Goal: Task Accomplishment & Management: Use online tool/utility

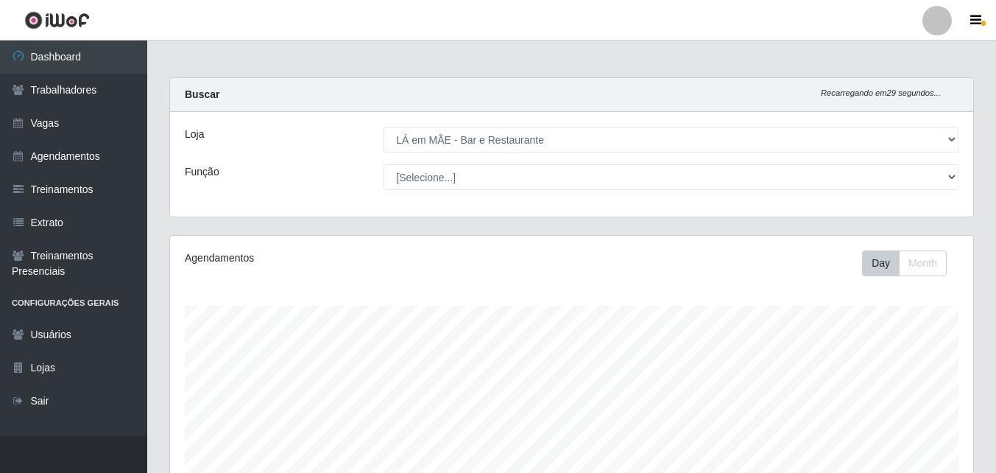
select select "265"
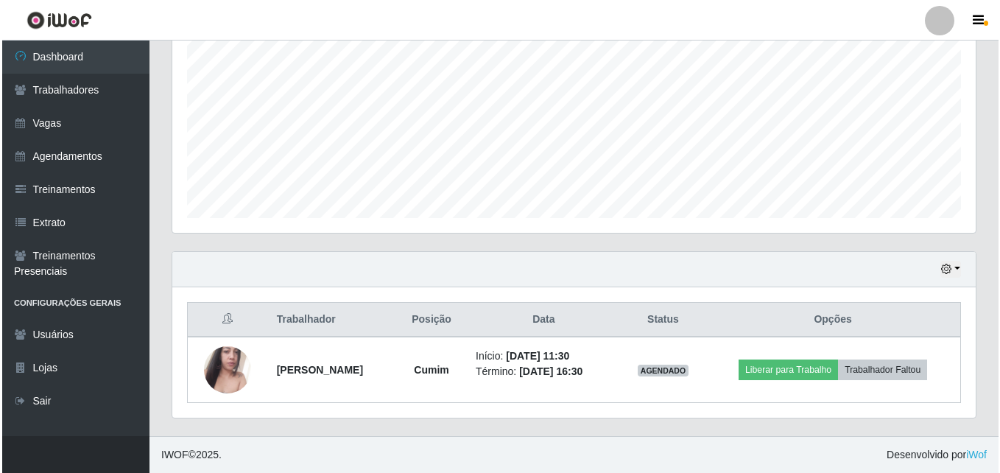
scroll to position [306, 803]
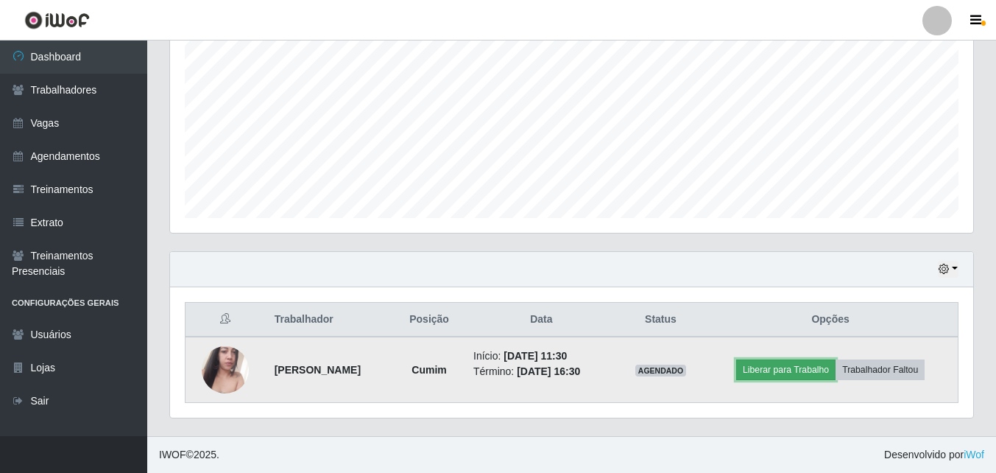
click at [758, 375] on button "Liberar para Trabalho" at bounding box center [785, 369] width 99 height 21
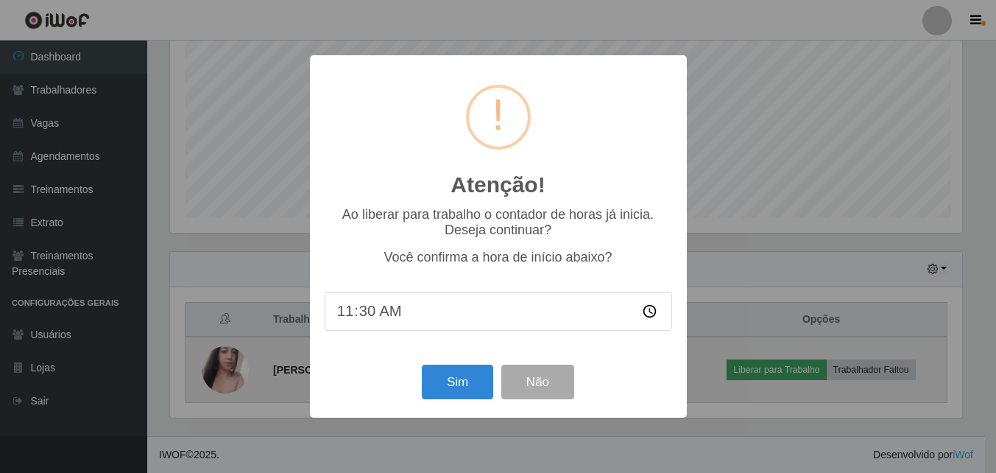
scroll to position [306, 796]
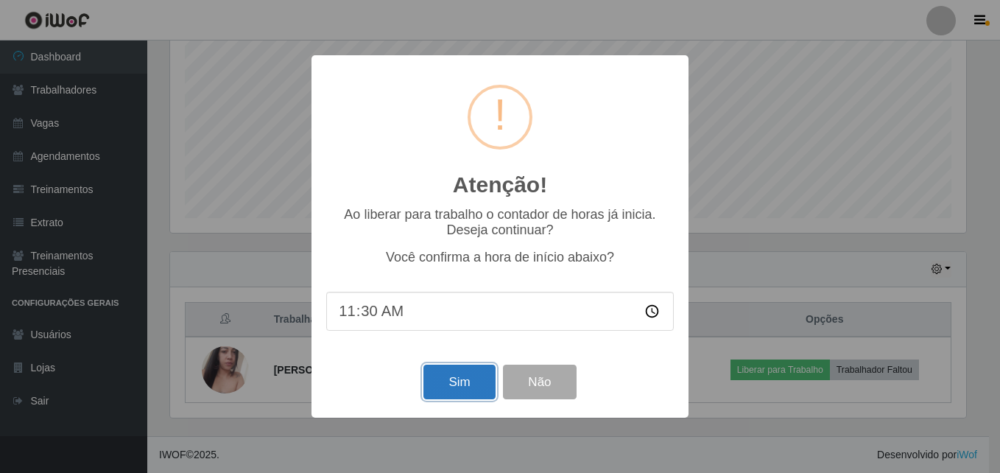
click at [439, 388] on button "Sim" at bounding box center [458, 381] width 71 height 35
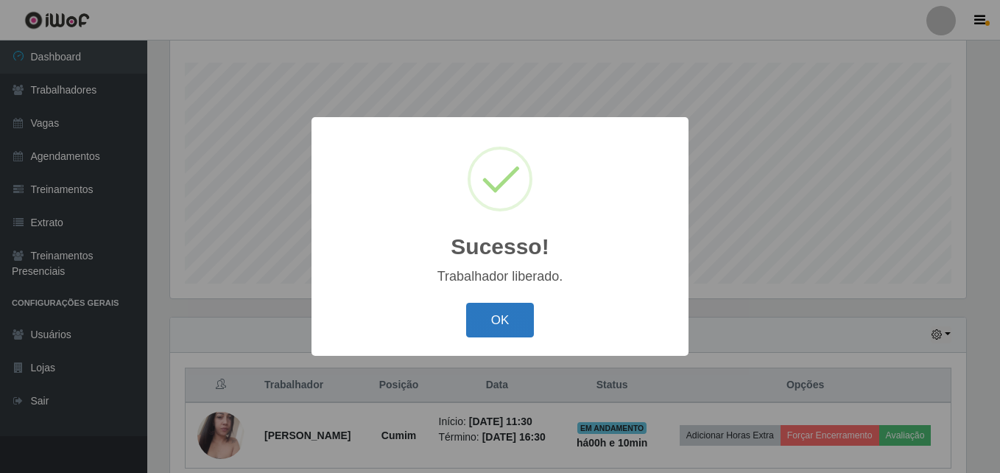
click at [527, 318] on button "OK" at bounding box center [500, 320] width 68 height 35
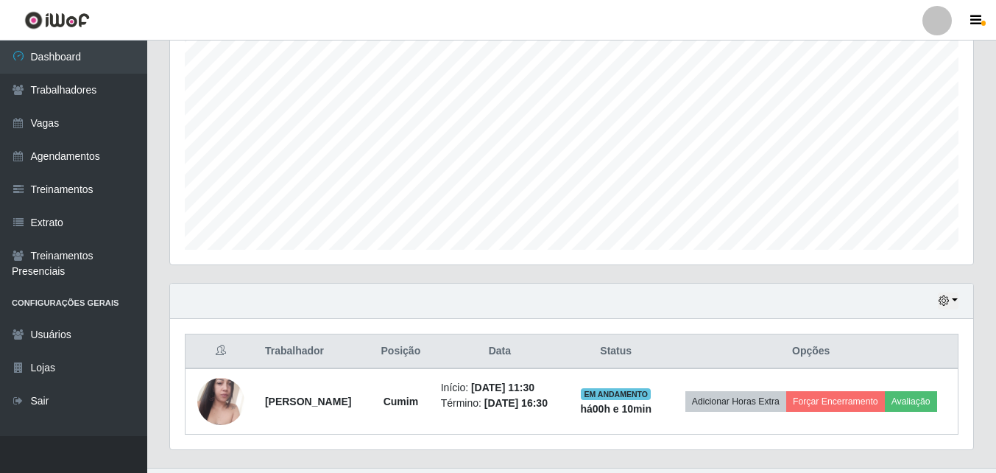
scroll to position [309, 0]
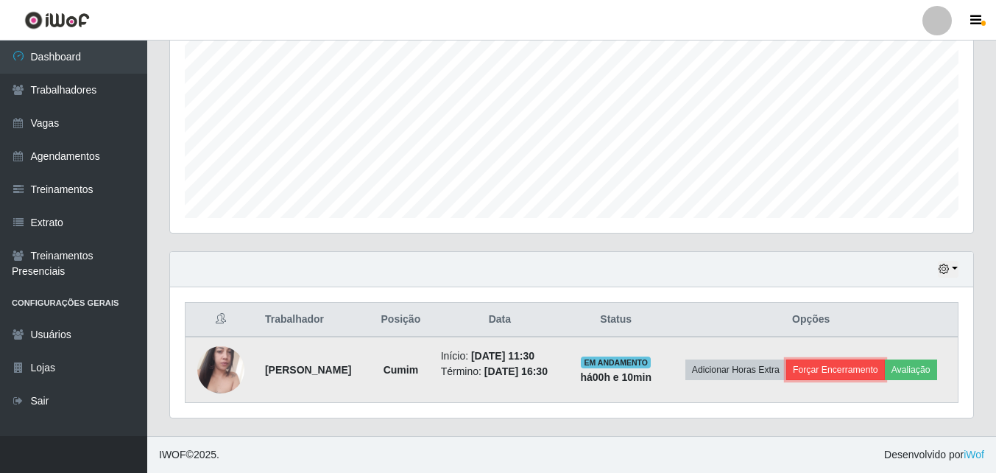
click at [833, 378] on button "Forçar Encerramento" at bounding box center [835, 369] width 99 height 21
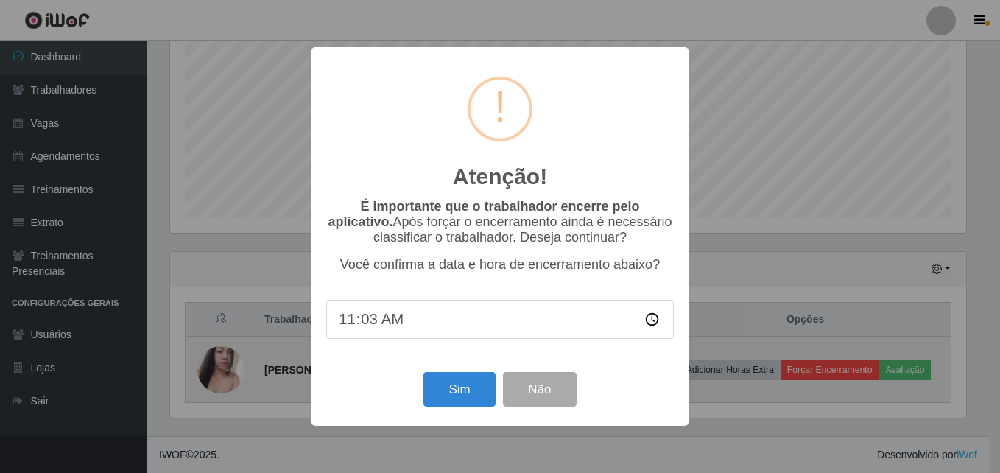
type input "11:35"
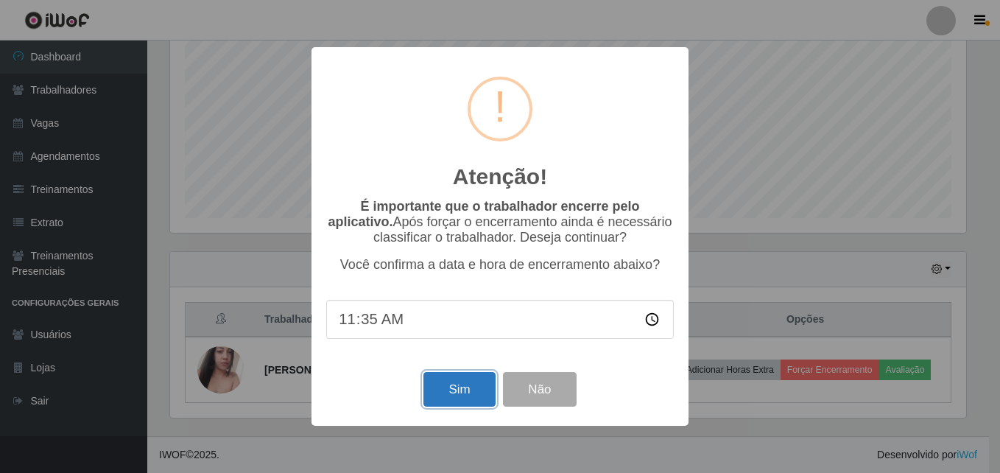
click at [457, 404] on button "Sim" at bounding box center [458, 389] width 71 height 35
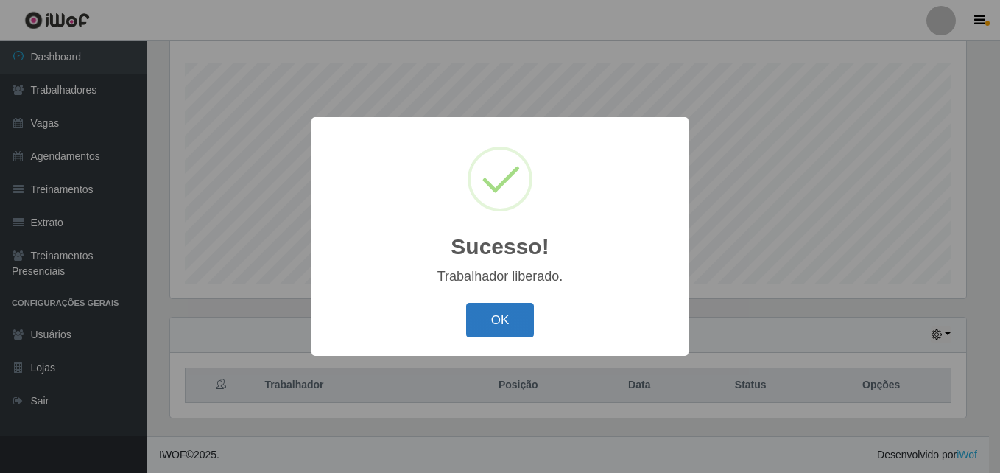
click at [481, 326] on button "OK" at bounding box center [500, 320] width 68 height 35
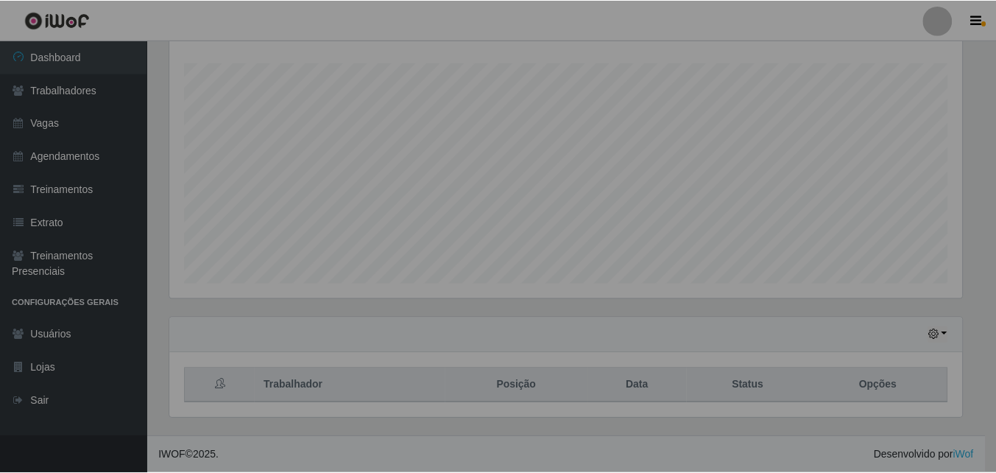
scroll to position [306, 803]
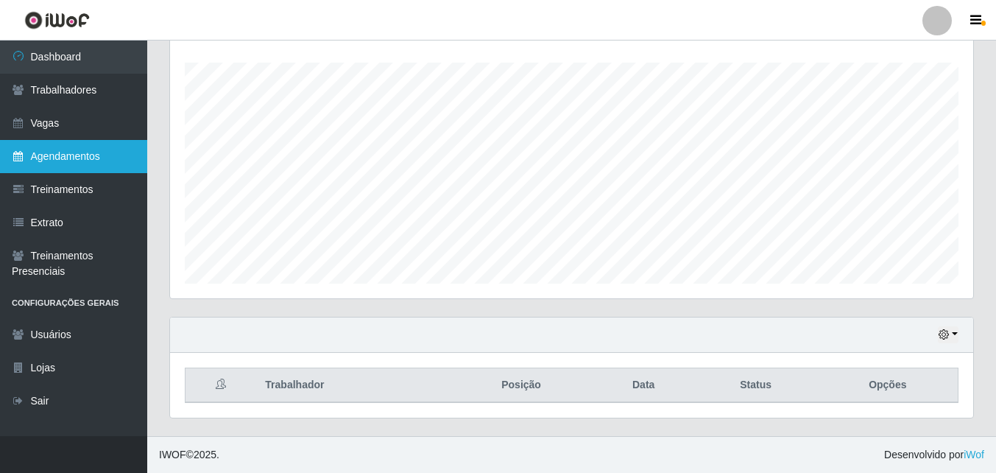
click at [65, 158] on link "Agendamentos" at bounding box center [73, 156] width 147 height 33
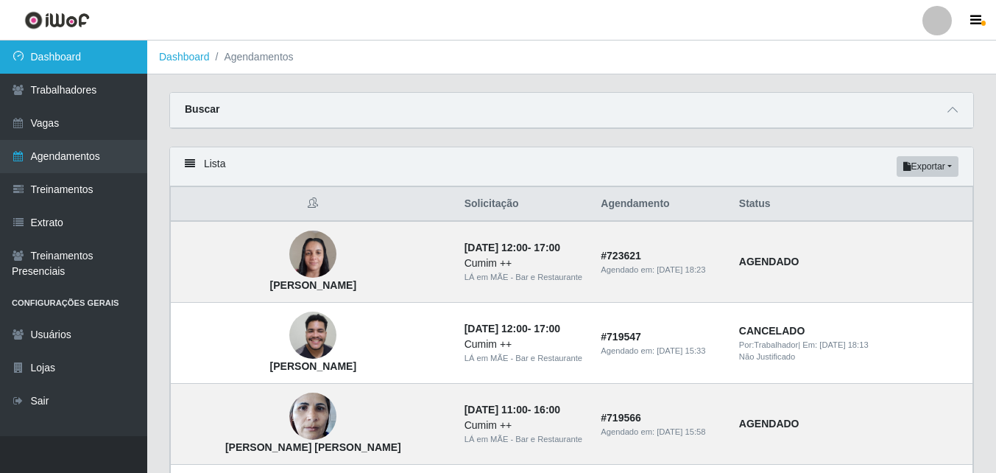
click at [79, 46] on link "Dashboard" at bounding box center [73, 56] width 147 height 33
